Goal: Task Accomplishment & Management: Manage account settings

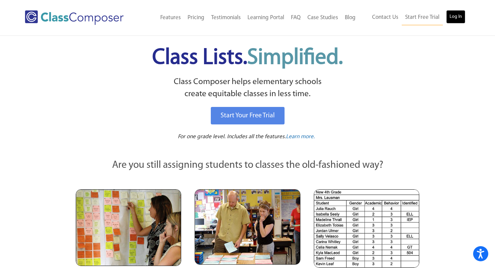
click at [452, 14] on link "Log In" at bounding box center [455, 16] width 19 height 13
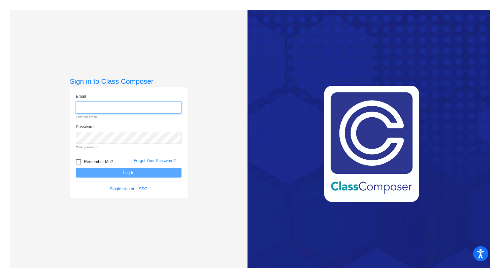
type input "[EMAIL_ADDRESS][PERSON_NAME][DOMAIN_NAME]"
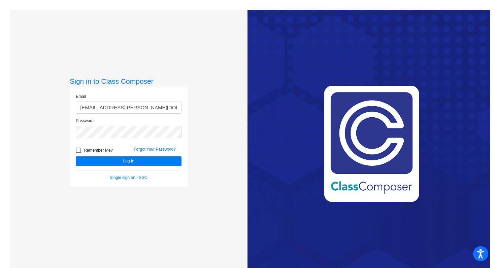
click at [80, 152] on label "Remember Me?" at bounding box center [94, 151] width 37 height 8
click at [78, 153] on input "Remember Me?" at bounding box center [78, 153] width 0 height 0
checkbox input "true"
click at [108, 160] on button "Log In" at bounding box center [129, 162] width 106 height 10
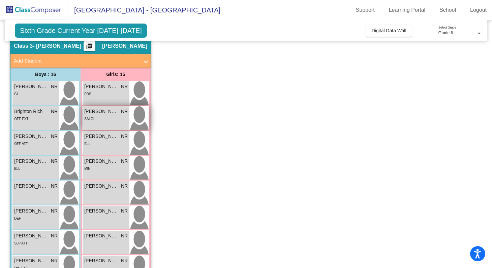
scroll to position [28, 0]
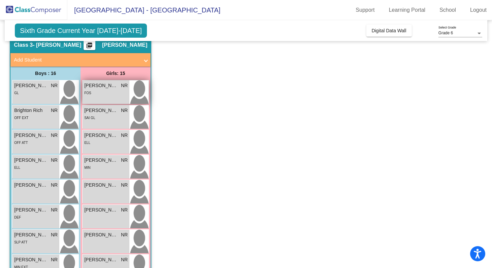
click at [109, 88] on span "[PERSON_NAME]" at bounding box center [101, 85] width 34 height 7
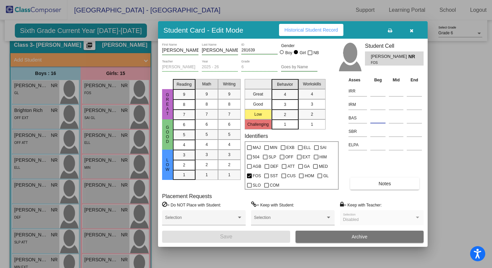
click at [375, 119] on input at bounding box center [377, 118] width 15 height 10
click at [471, 110] on div at bounding box center [246, 134] width 492 height 268
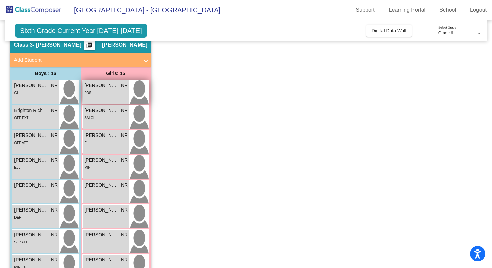
click at [107, 90] on div "FOS" at bounding box center [105, 92] width 43 height 7
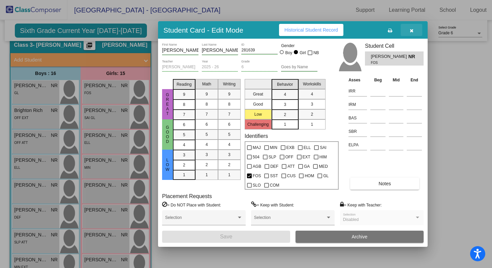
click at [410, 30] on icon "button" at bounding box center [412, 30] width 4 height 5
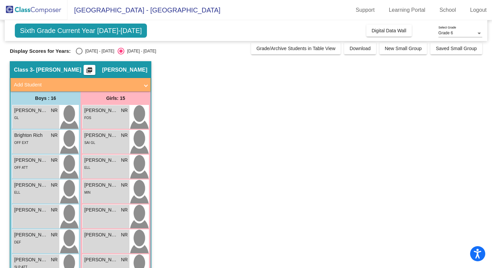
scroll to position [0, 0]
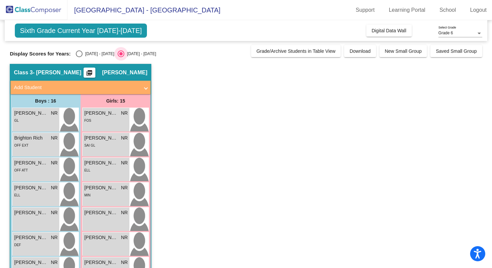
click at [124, 52] on div "[DATE] - [DATE]" at bounding box center [140, 54] width 32 height 6
click at [121, 57] on input "[DATE] - [DATE]" at bounding box center [121, 57] width 0 height 0
click at [95, 71] on button "picture_as_pdf" at bounding box center [90, 73] width 12 height 10
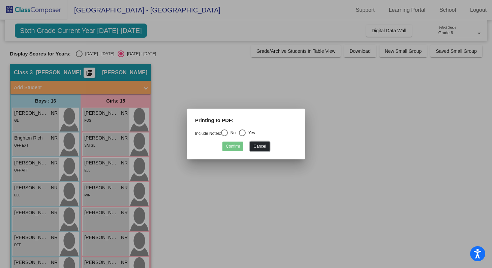
click at [263, 149] on button "Cancel" at bounding box center [259, 147] width 19 height 10
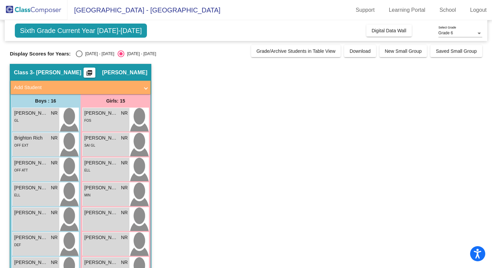
click at [94, 32] on span "Sixth Grade Current Year [DATE]-[DATE]" at bounding box center [81, 31] width 132 height 14
click at [94, 72] on div "Class 3 - [PERSON_NAME] picture_as_pdf [PERSON_NAME]" at bounding box center [80, 73] width 140 height 16
click at [128, 88] on mat-panel-title "Add Student" at bounding box center [76, 88] width 125 height 8
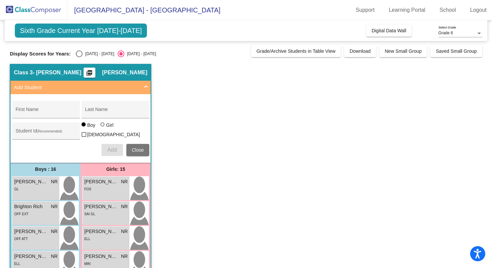
click at [133, 88] on mat-panel-title "Add Student" at bounding box center [76, 88] width 125 height 8
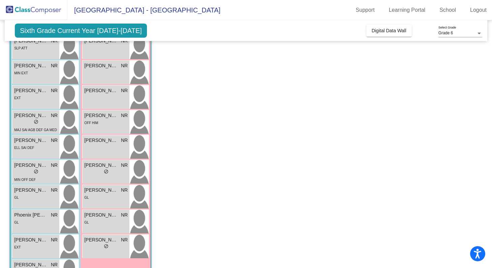
scroll to position [222, 0]
click at [391, 29] on span "Digital Data Wall" at bounding box center [389, 30] width 35 height 5
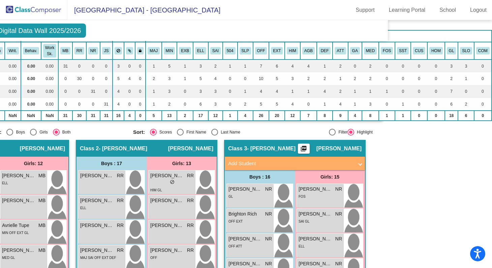
scroll to position [63, 102]
click at [288, 147] on div "Class 3 - [PERSON_NAME] picture_as_pdf [PERSON_NAME]" at bounding box center [295, 149] width 140 height 16
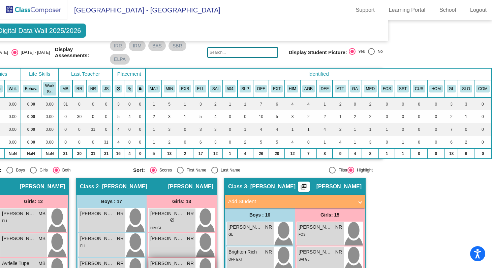
scroll to position [0, 102]
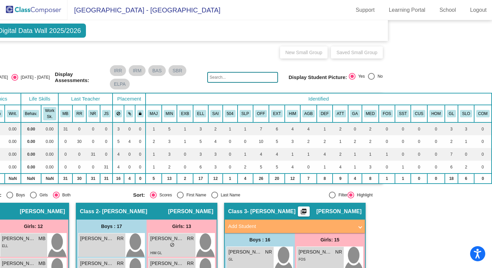
click at [406, 42] on mat-sidenav-content "Grade 6 Select Grade Sixth Grade Current Year Digital Data Wall 2025/2026 Add, …" at bounding box center [246, 144] width 492 height 248
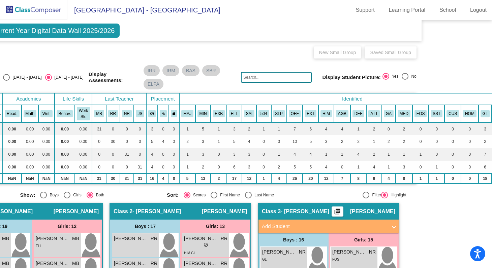
scroll to position [0, 0]
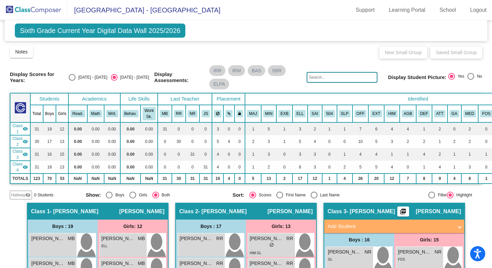
click at [56, 32] on span "Sixth Grade Current Year Digital Data Wall 2025/2026" at bounding box center [100, 31] width 170 height 14
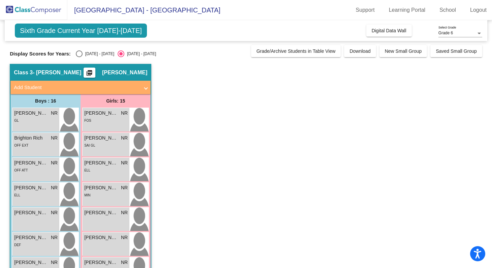
click at [77, 71] on div "Class 3 - [PERSON_NAME] picture_as_pdf [PERSON_NAME]" at bounding box center [80, 73] width 140 height 16
click at [130, 32] on span "Sixth Grade Current Year [DATE]-[DATE]" at bounding box center [81, 31] width 132 height 14
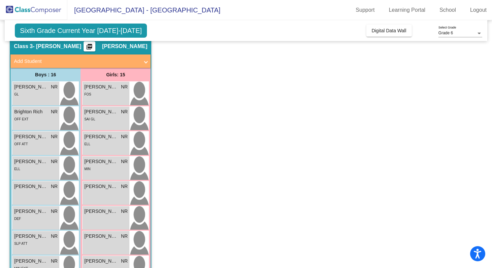
scroll to position [17, 0]
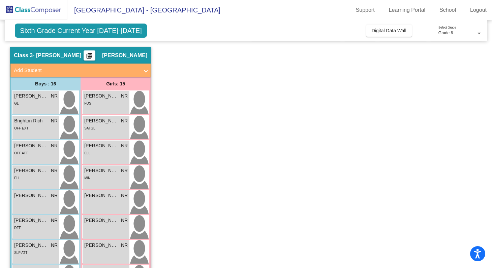
click at [120, 55] on span "[PERSON_NAME]" at bounding box center [124, 55] width 45 height 7
click at [43, 57] on span "- [PERSON_NAME]" at bounding box center [57, 55] width 49 height 7
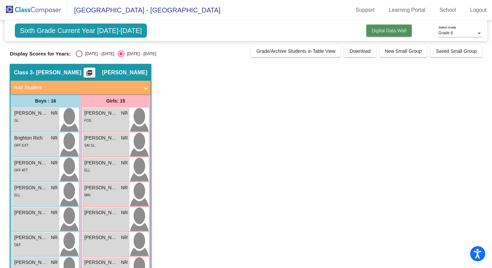
click at [400, 32] on span "Digital Data Wall" at bounding box center [389, 30] width 35 height 5
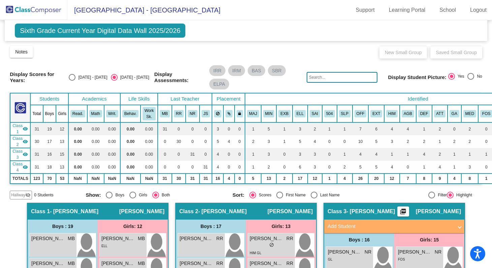
click at [386, 217] on div "Class 3 - [PERSON_NAME] picture_as_pdf [PERSON_NAME]" at bounding box center [394, 212] width 140 height 16
click at [383, 212] on div "Class 3 - [PERSON_NAME] picture_as_pdf [PERSON_NAME]" at bounding box center [394, 212] width 140 height 16
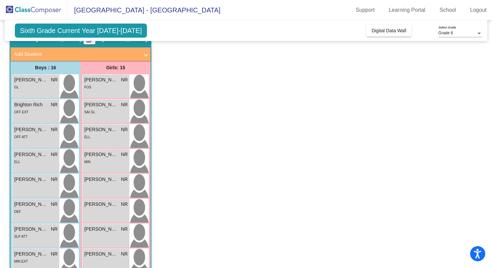
scroll to position [34, 0]
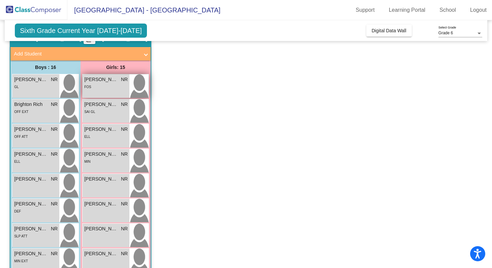
click at [128, 82] on div "[PERSON_NAME] NR lock do_not_disturb_alt FOS" at bounding box center [106, 86] width 47 height 24
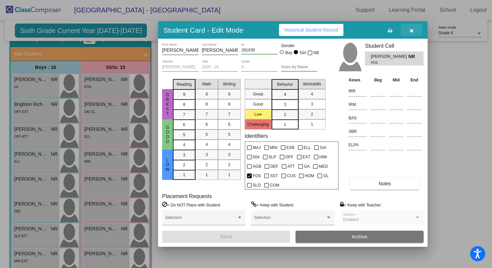
click at [416, 30] on button "button" at bounding box center [411, 30] width 22 height 12
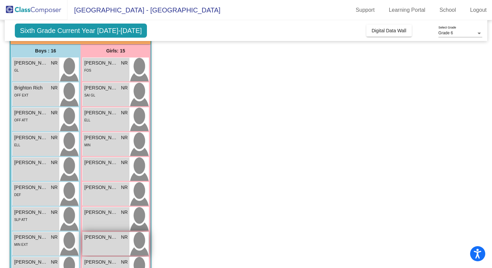
scroll to position [0, 0]
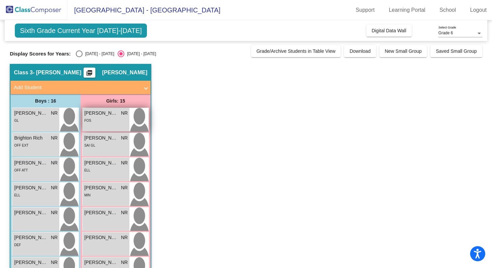
click at [106, 116] on span "[PERSON_NAME]" at bounding box center [101, 113] width 34 height 7
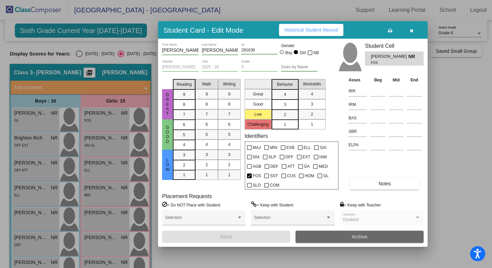
click at [368, 238] on button "Archive" at bounding box center [359, 237] width 128 height 12
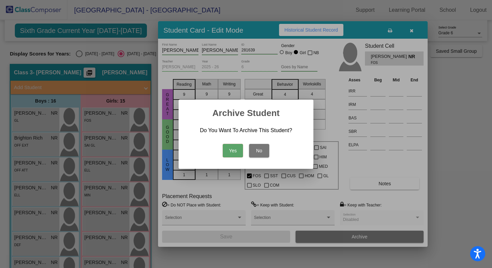
click at [234, 146] on button "Yes" at bounding box center [233, 150] width 20 height 13
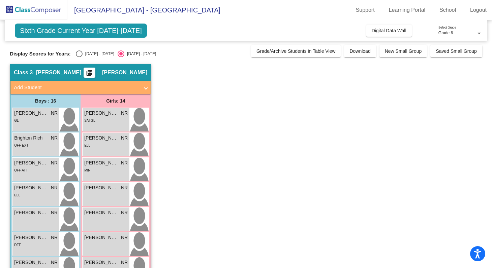
click at [121, 69] on div "Class 3 - [PERSON_NAME] picture_as_pdf [PERSON_NAME]" at bounding box center [80, 73] width 140 height 16
click at [123, 75] on span "[PERSON_NAME]" at bounding box center [124, 72] width 45 height 7
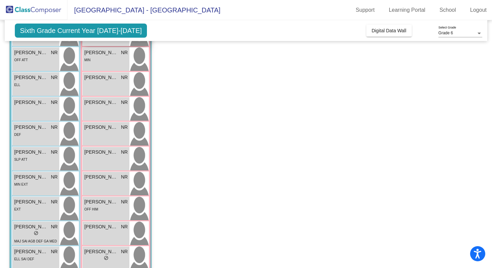
scroll to position [111, 0]
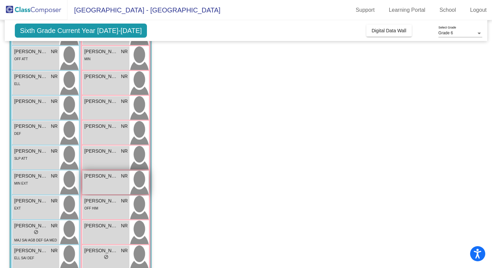
click at [111, 186] on div "[PERSON_NAME] [PERSON_NAME] NR lock do_not_disturb_alt" at bounding box center [106, 183] width 47 height 24
